Goal: Information Seeking & Learning: Check status

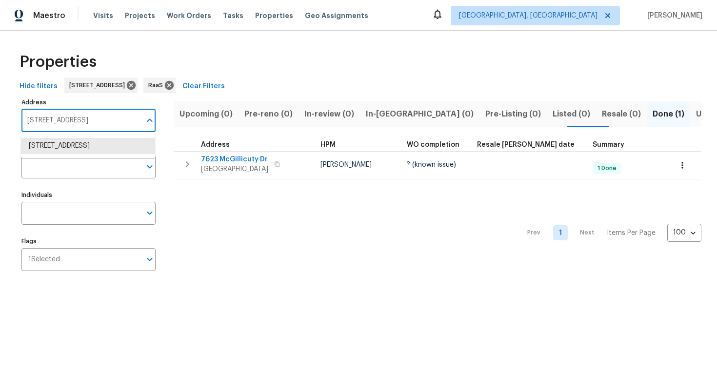
scroll to position [0, 23]
type input "[STREET_ADDRESS]"
click at [107, 154] on li "[STREET_ADDRESS]" at bounding box center [88, 146] width 134 height 16
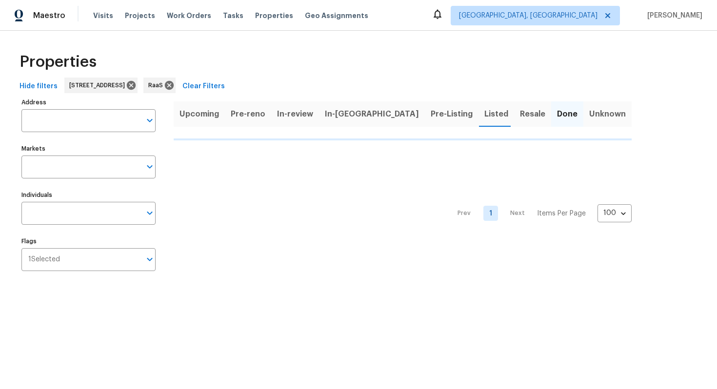
type input "[STREET_ADDRESS]"
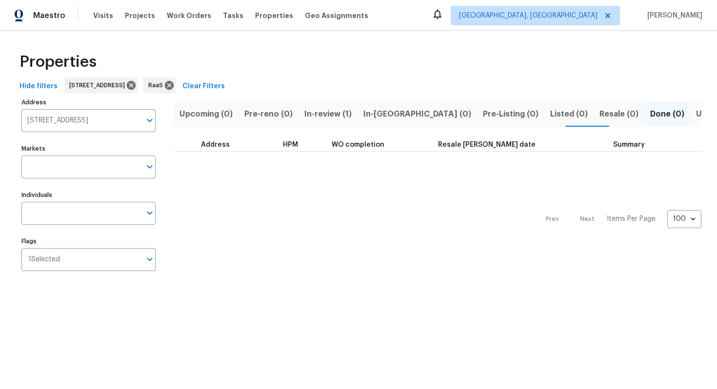
click at [330, 112] on span "In-review (1)" at bounding box center [327, 114] width 47 height 14
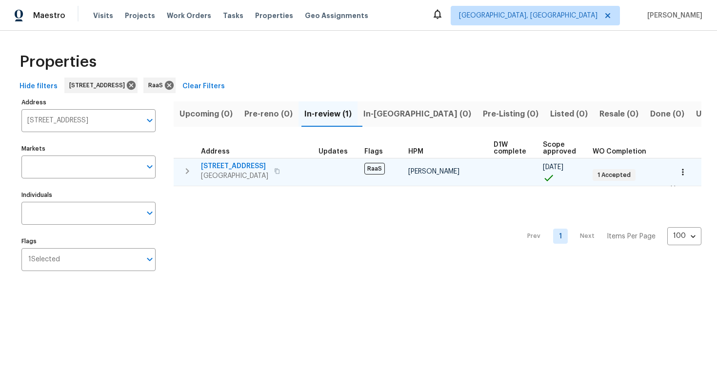
click at [212, 167] on span "[STREET_ADDRESS]" at bounding box center [234, 166] width 67 height 10
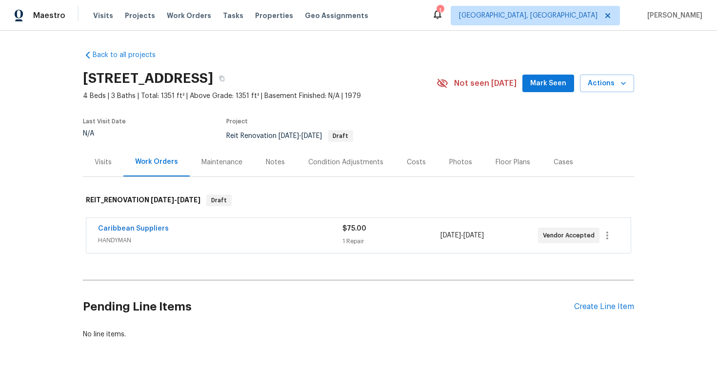
click at [415, 160] on div "Costs" at bounding box center [416, 163] width 19 height 10
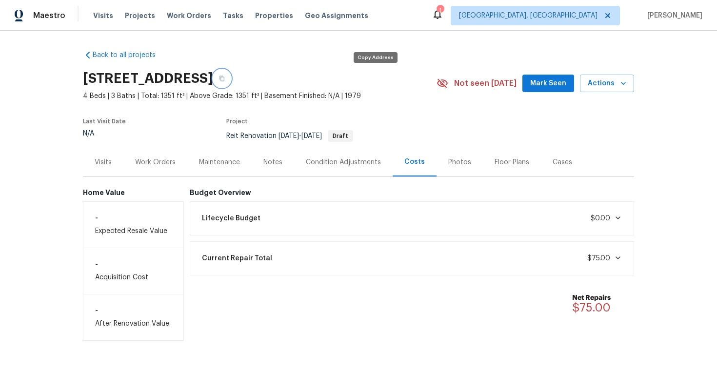
click at [225, 78] on icon "button" at bounding box center [222, 79] width 6 height 6
click at [156, 168] on div "Work Orders" at bounding box center [155, 162] width 64 height 29
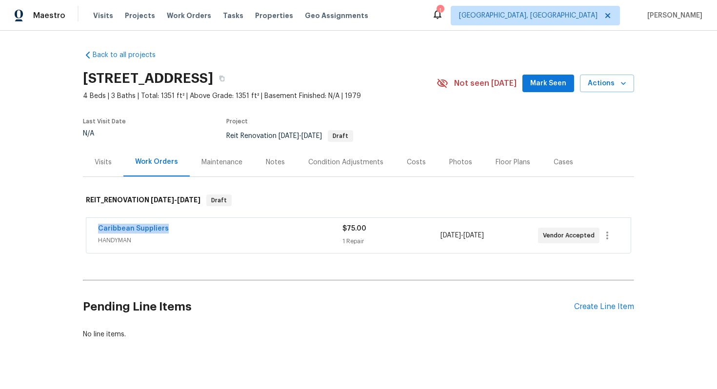
drag, startPoint x: 94, startPoint y: 225, endPoint x: 193, endPoint y: 225, distance: 99.5
click at [193, 225] on div "Caribbean Suppliers HANDYMAN $75.00 1 Repair [DATE] - [DATE] Vendor Accepted" at bounding box center [358, 235] width 544 height 35
copy link "Caribbean Suppliers"
click at [225, 77] on icon "button" at bounding box center [222, 79] width 6 height 6
